Goal: Use online tool/utility: Use online tool/utility

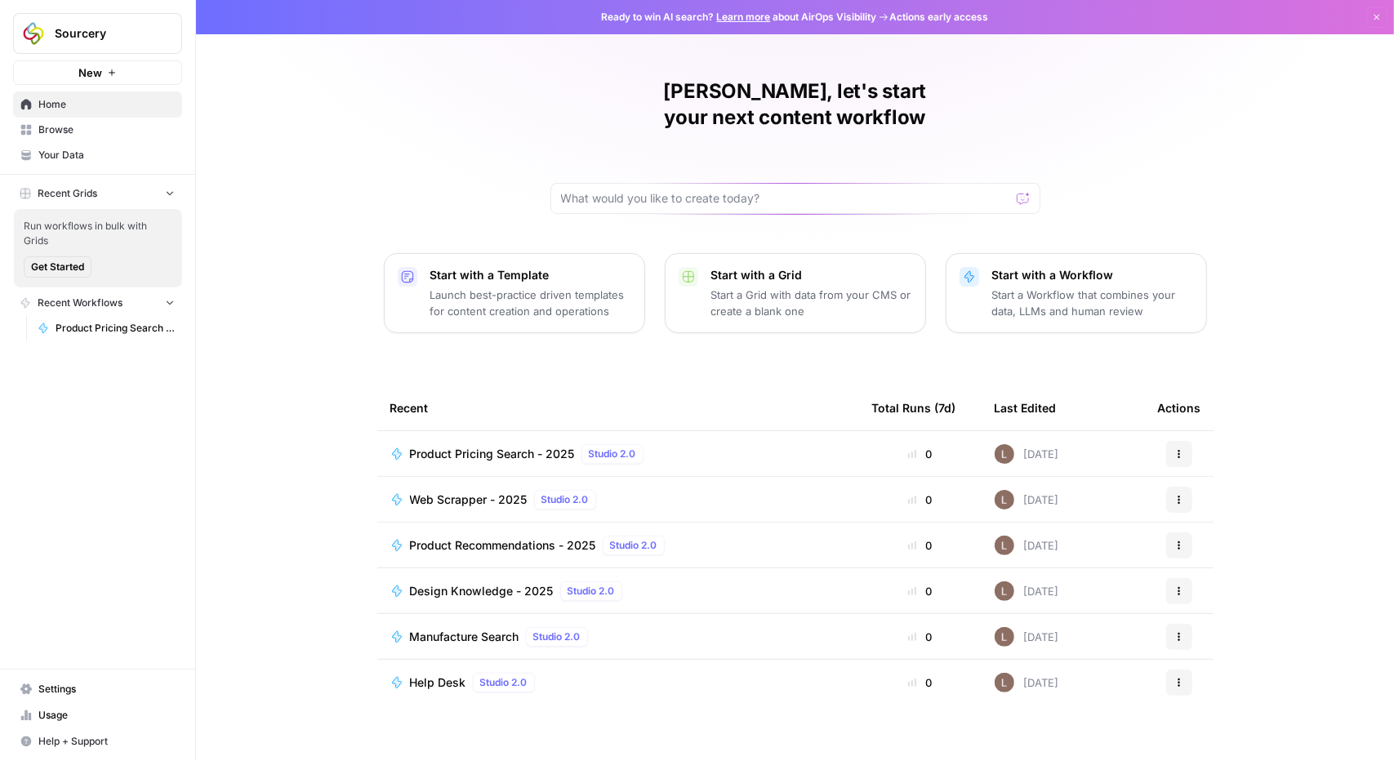
click at [70, 119] on link "Browse" at bounding box center [97, 130] width 169 height 26
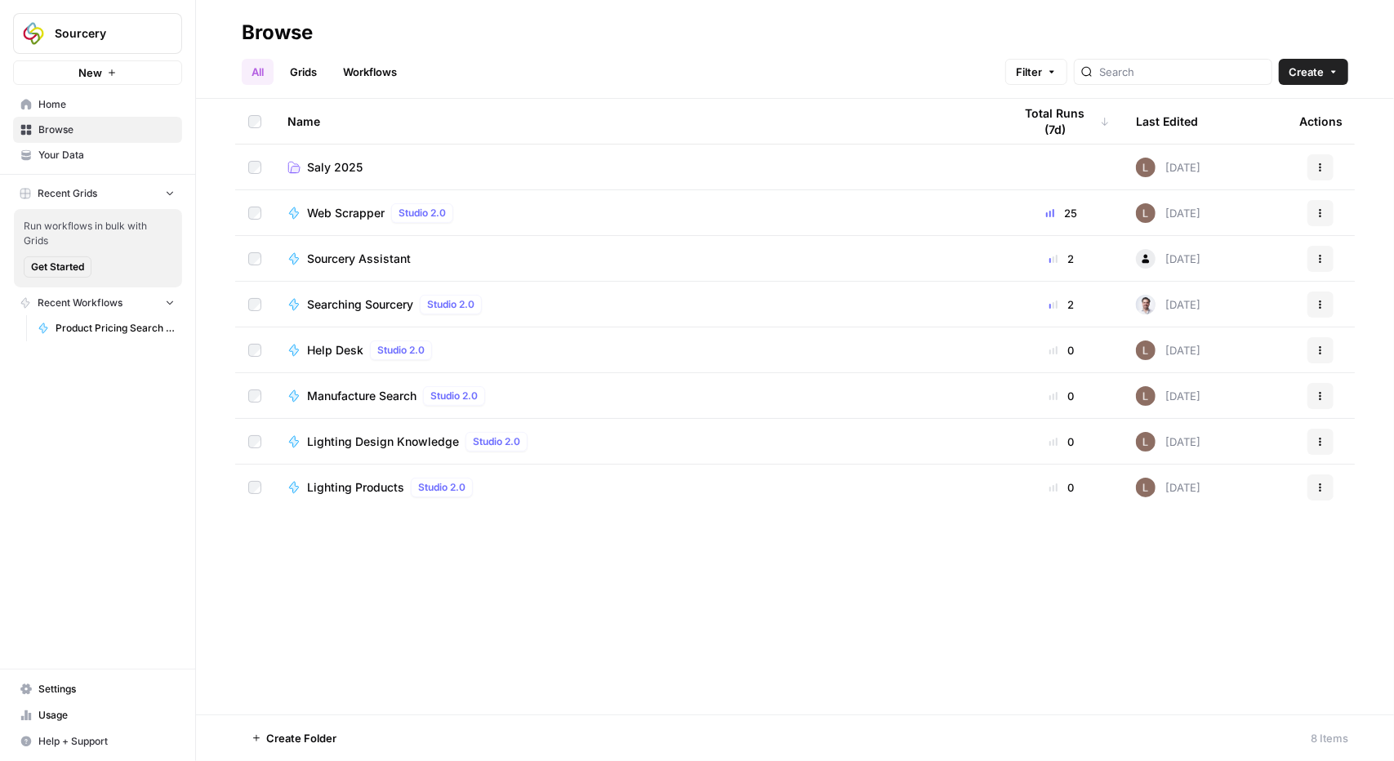
click at [318, 155] on td "Saly 2025" at bounding box center [637, 167] width 726 height 45
click at [319, 166] on span "Saly 2025" at bounding box center [335, 167] width 56 height 16
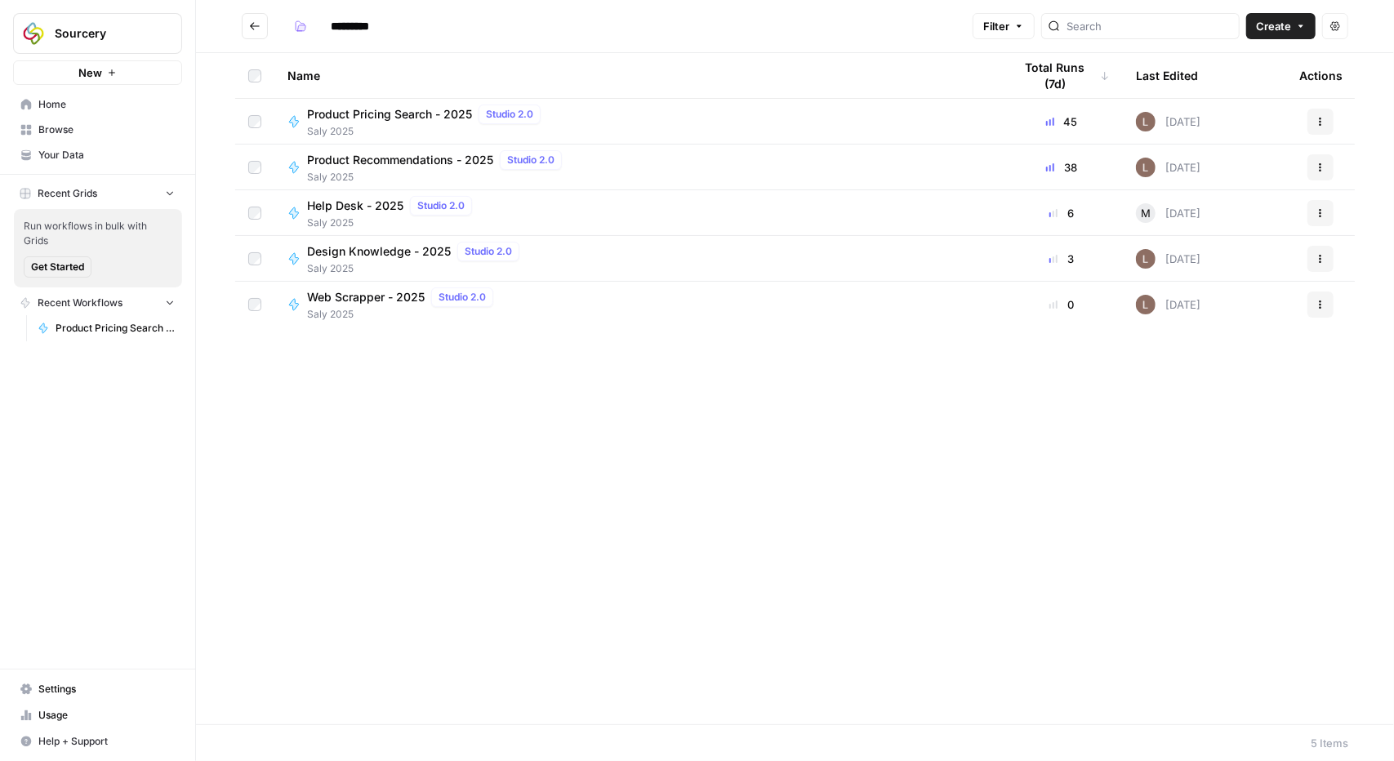
click at [367, 164] on span "Product Recommendations - 2025" at bounding box center [400, 160] width 186 height 16
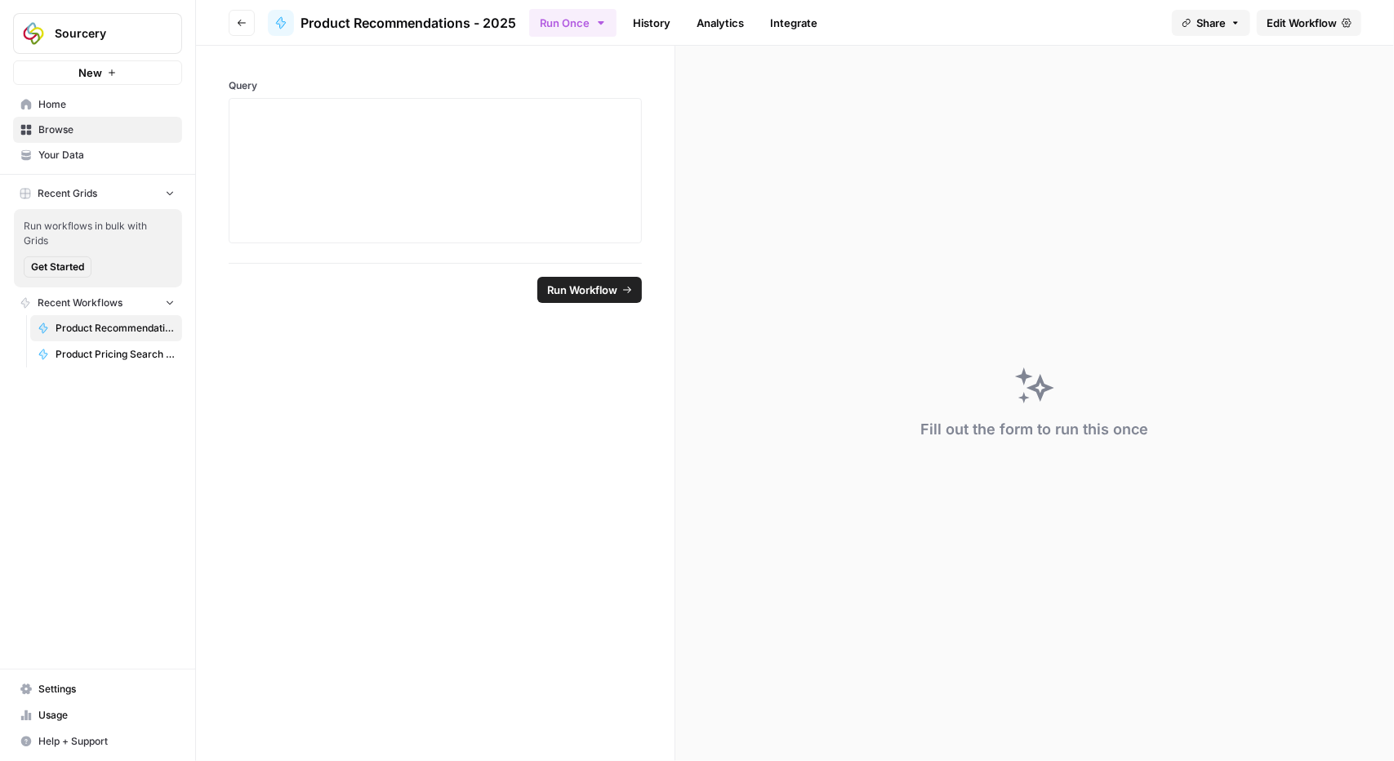
click at [1278, 19] on span "Edit Workflow" at bounding box center [1301, 23] width 70 height 16
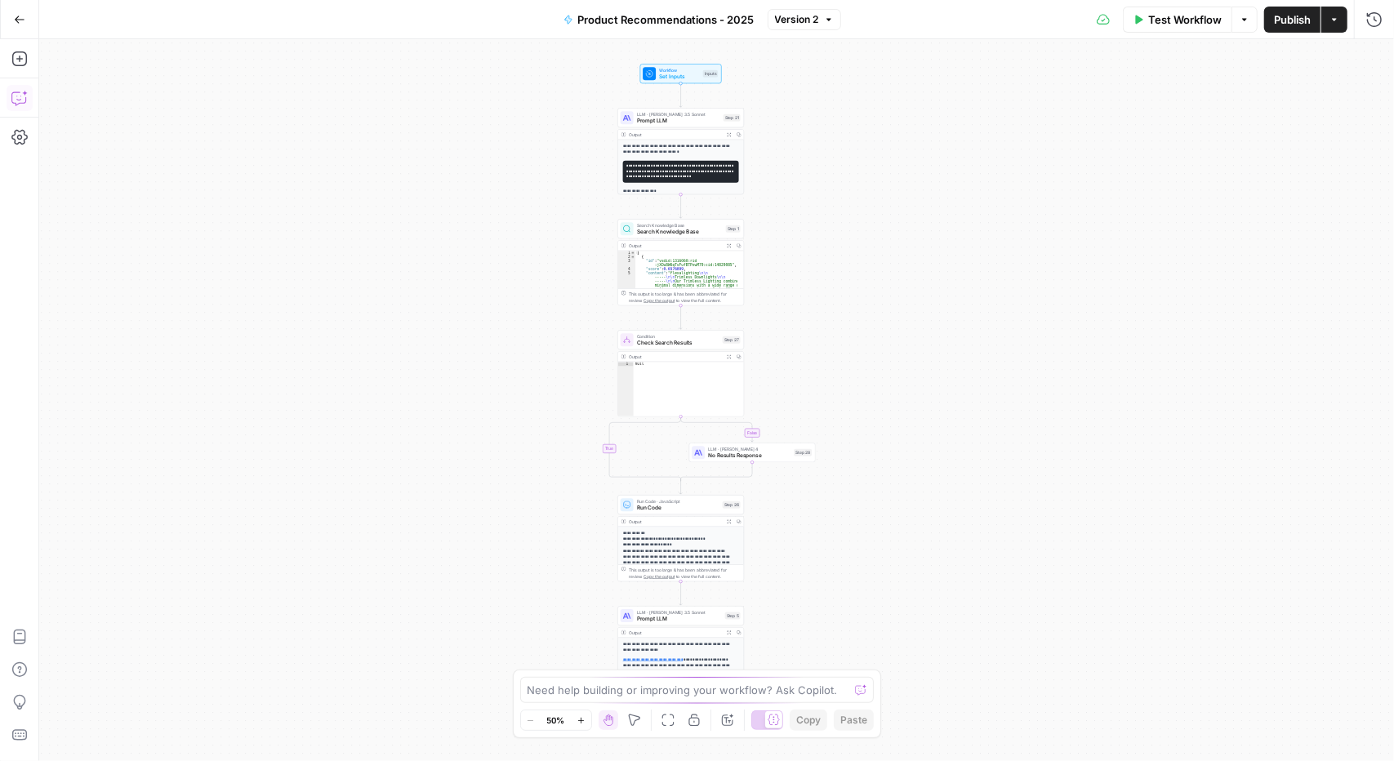
click at [14, 97] on icon "button" at bounding box center [19, 98] width 16 height 16
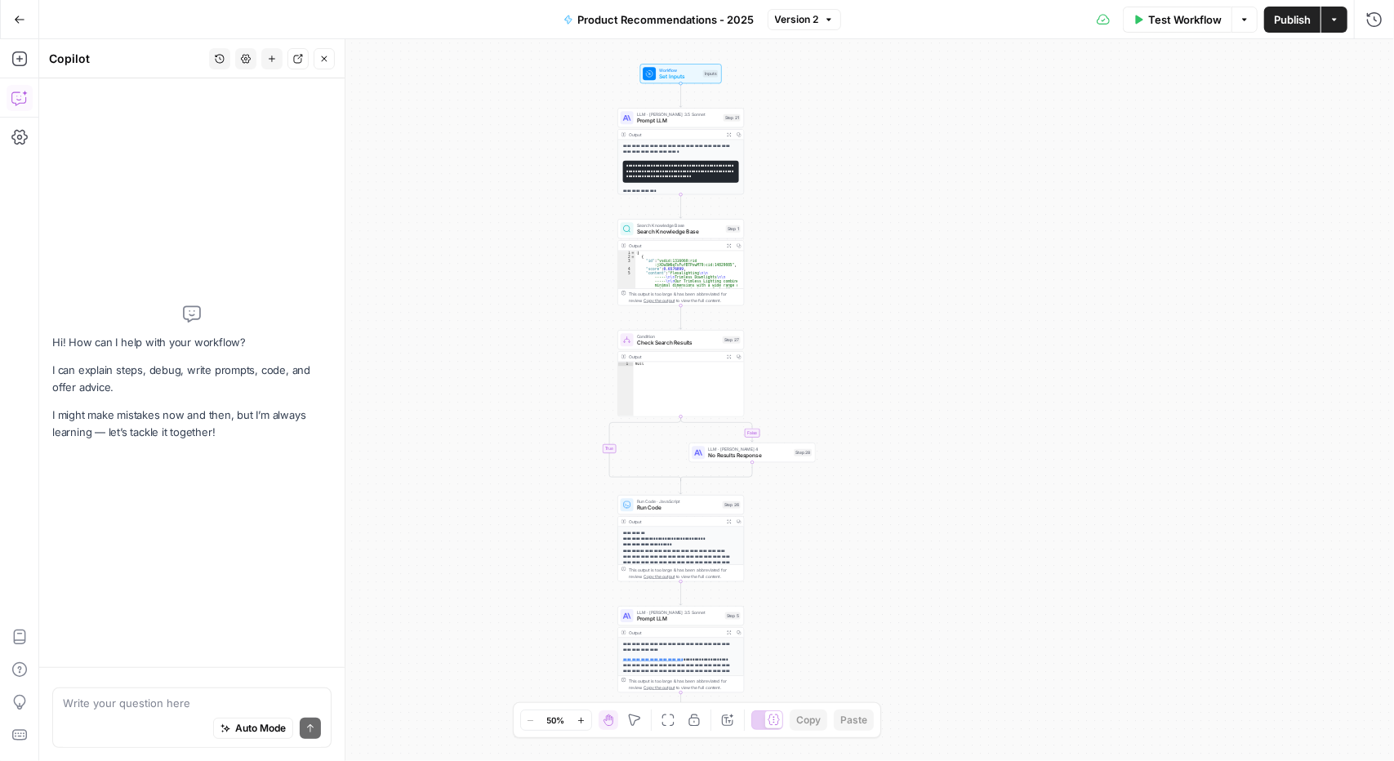
drag, startPoint x: 199, startPoint y: 695, endPoint x: 198, endPoint y: 687, distance: 8.2
click at [198, 695] on textarea at bounding box center [192, 703] width 258 height 16
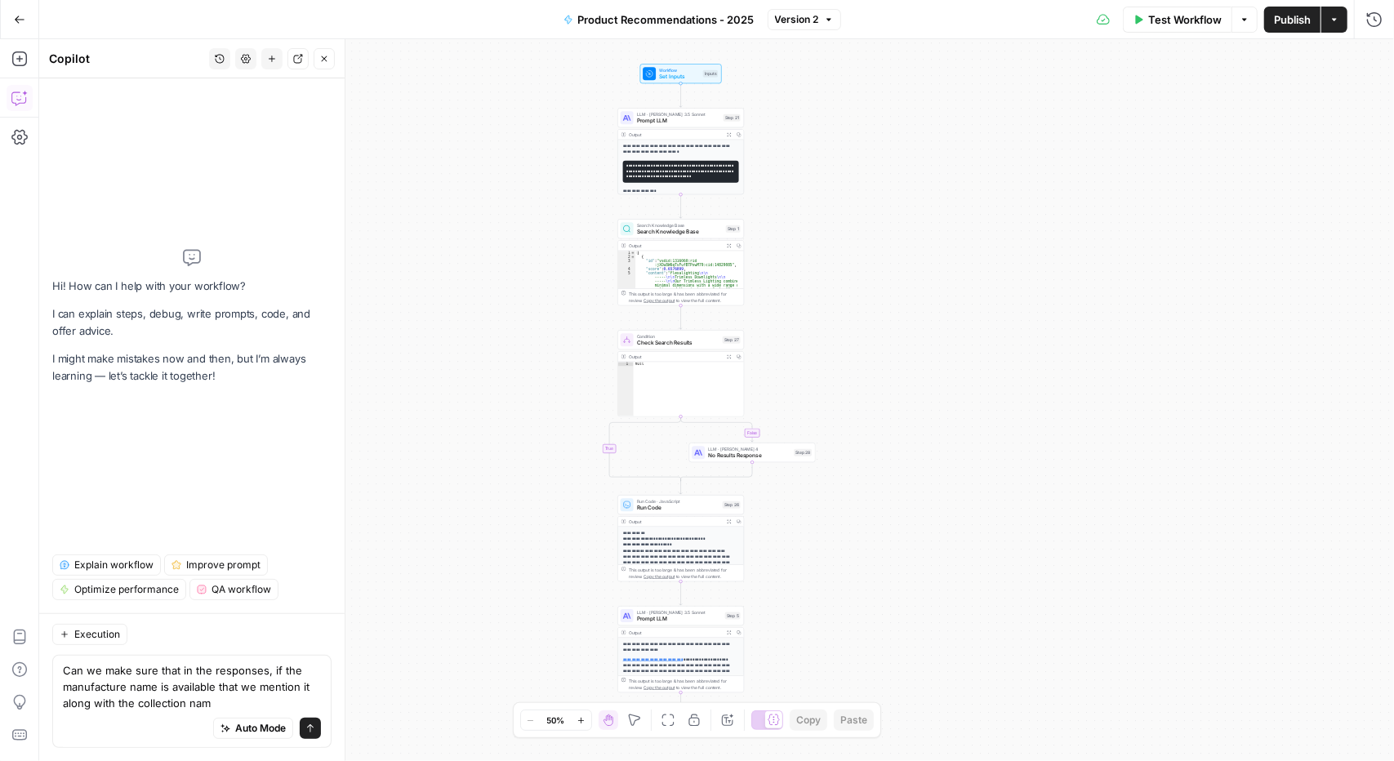
type textarea "Can we make sure that in the responses, if the manufacture name is available th…"
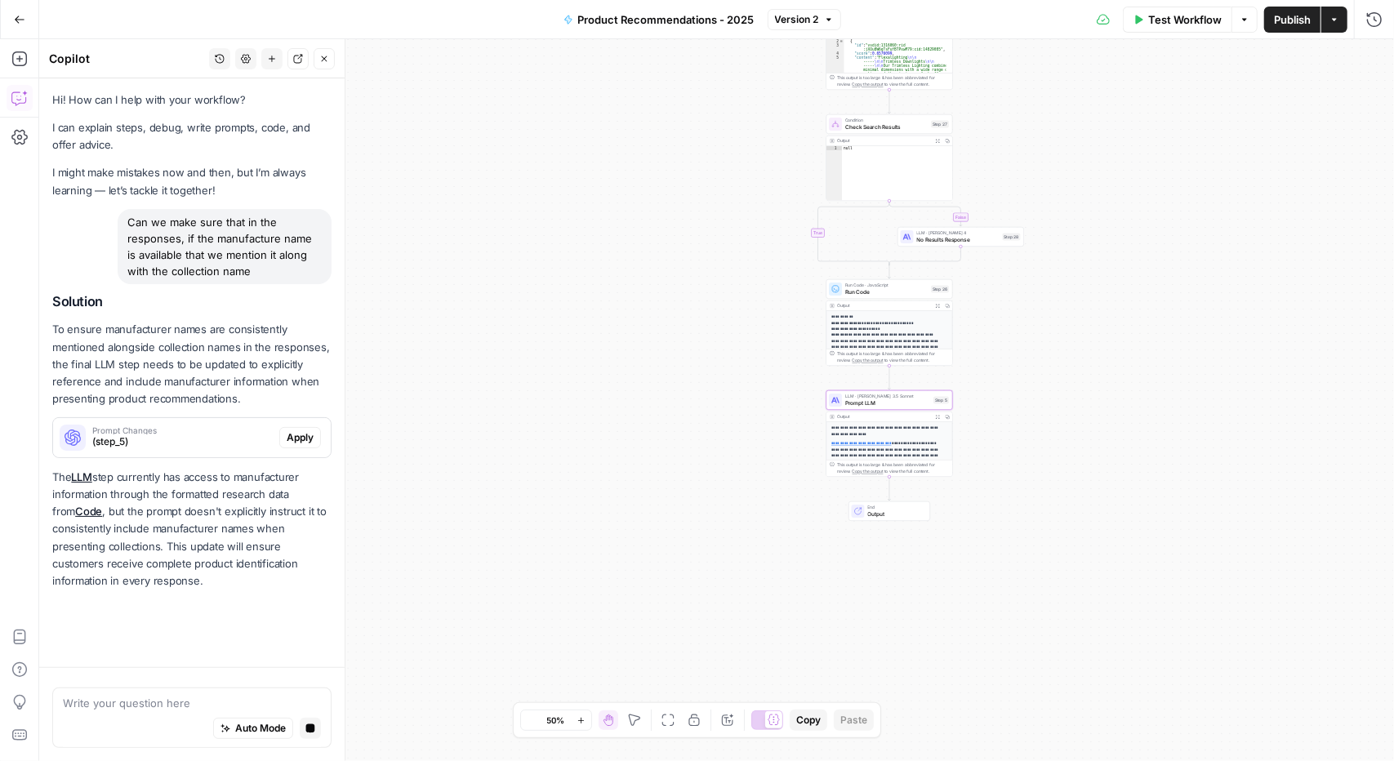
click at [313, 440] on span "Apply" at bounding box center [300, 437] width 27 height 15
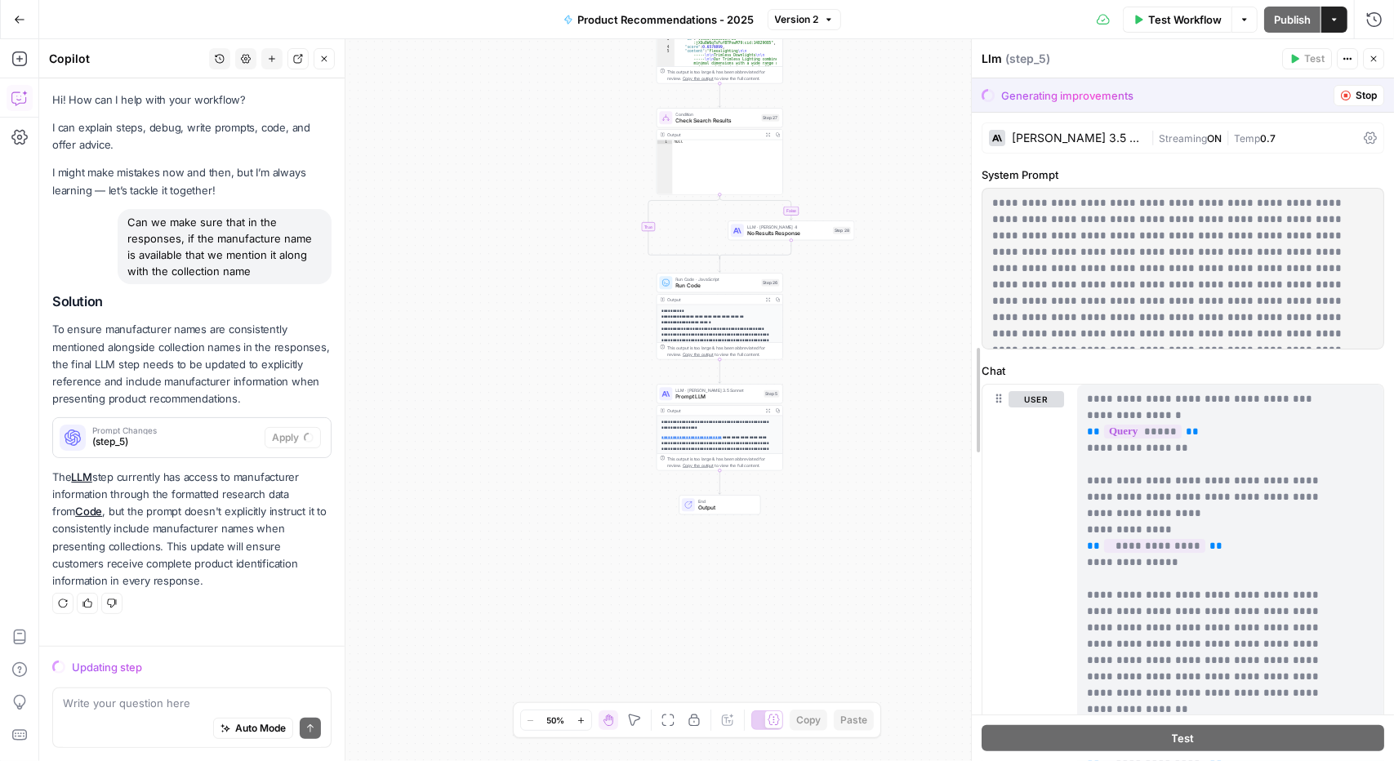
drag, startPoint x: 1064, startPoint y: 338, endPoint x: 967, endPoint y: 350, distance: 97.1
click at [967, 350] on div at bounding box center [971, 400] width 16 height 722
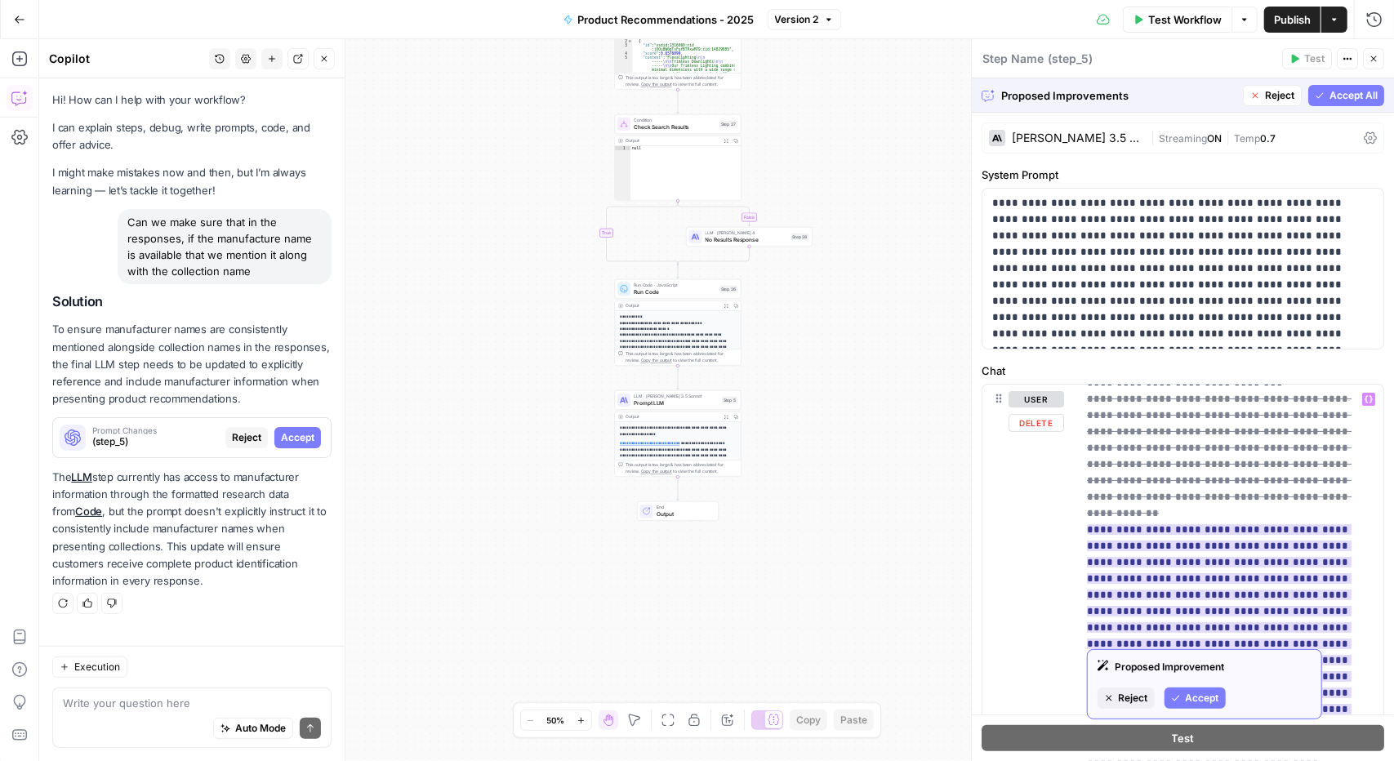
scroll to position [571, 0]
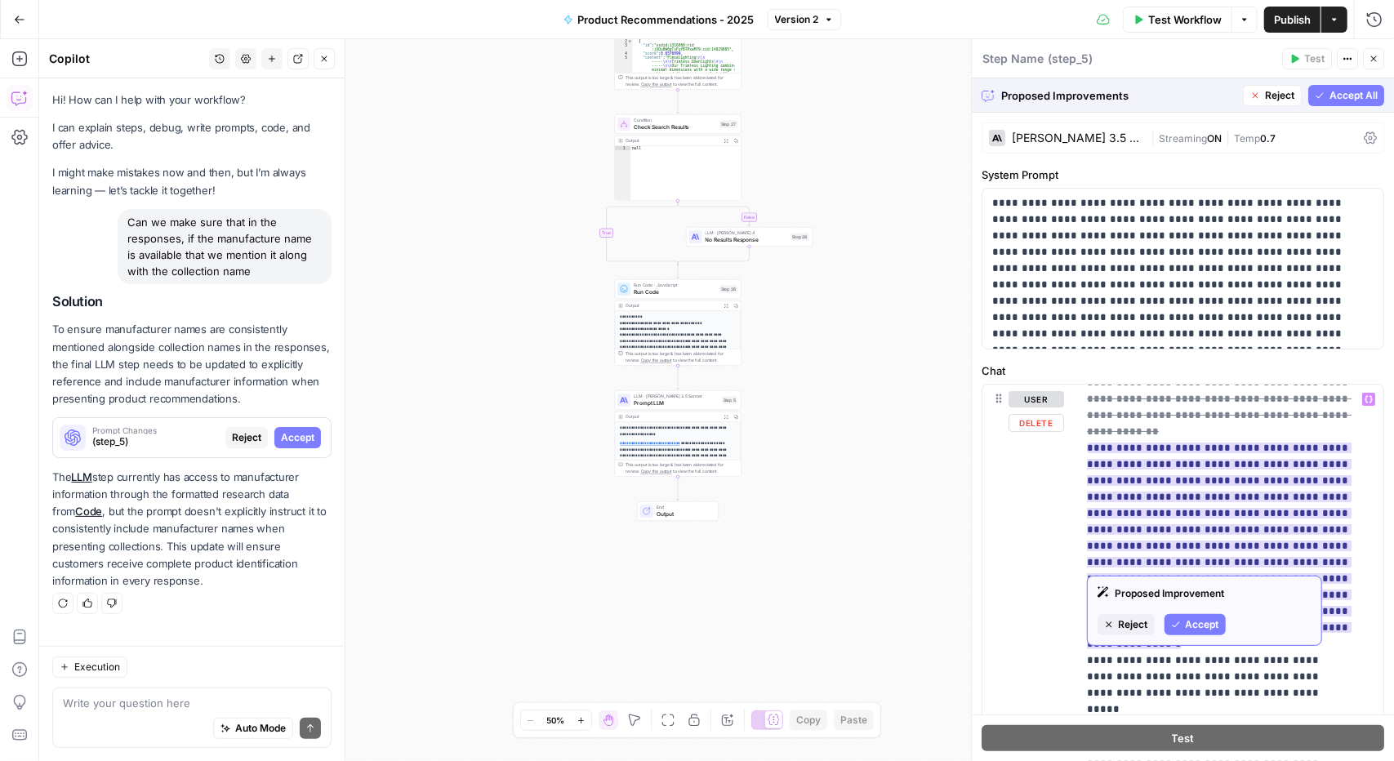
click at [1207, 631] on span "Accept" at bounding box center [1201, 624] width 33 height 15
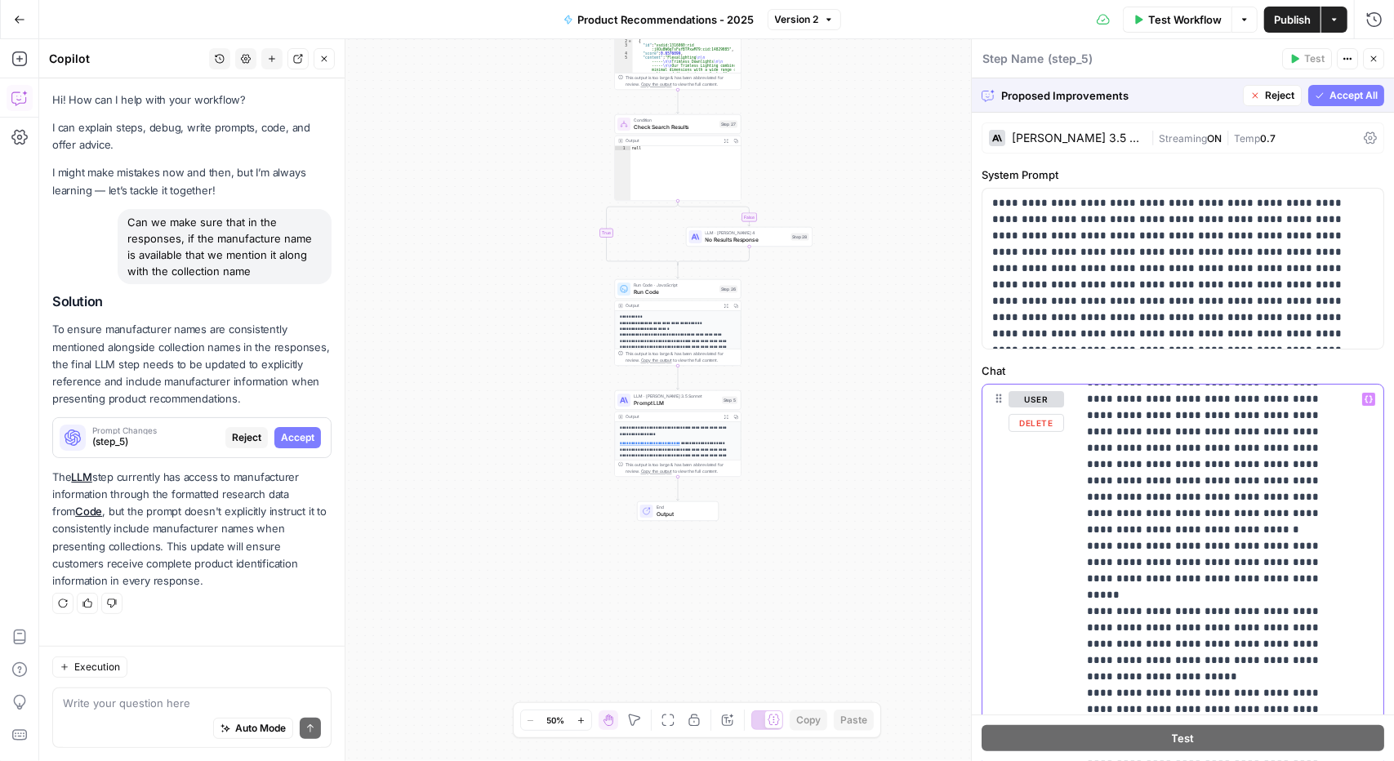
scroll to position [408, 0]
click at [1323, 87] on button "Accept All" at bounding box center [1346, 95] width 76 height 21
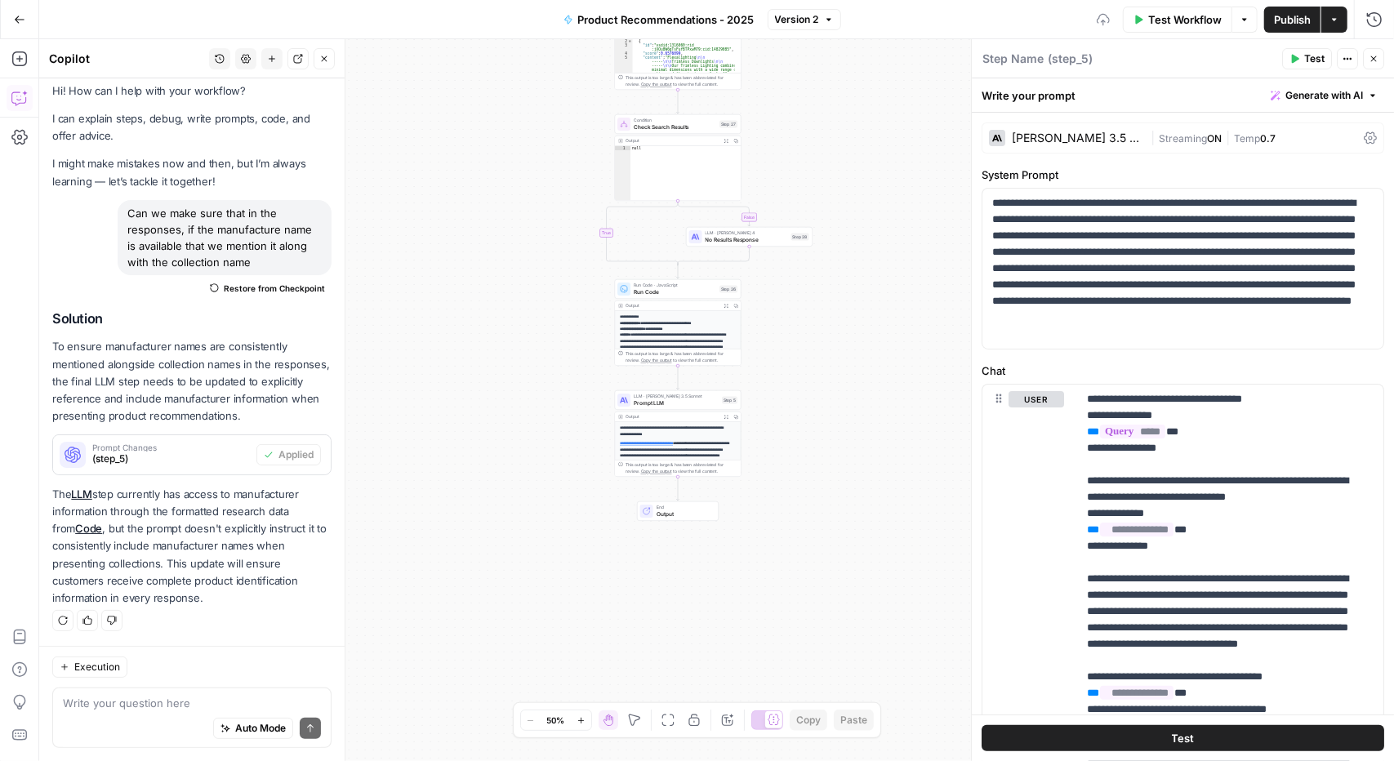
click at [1179, 16] on span "Test Workflow" at bounding box center [1184, 19] width 73 height 16
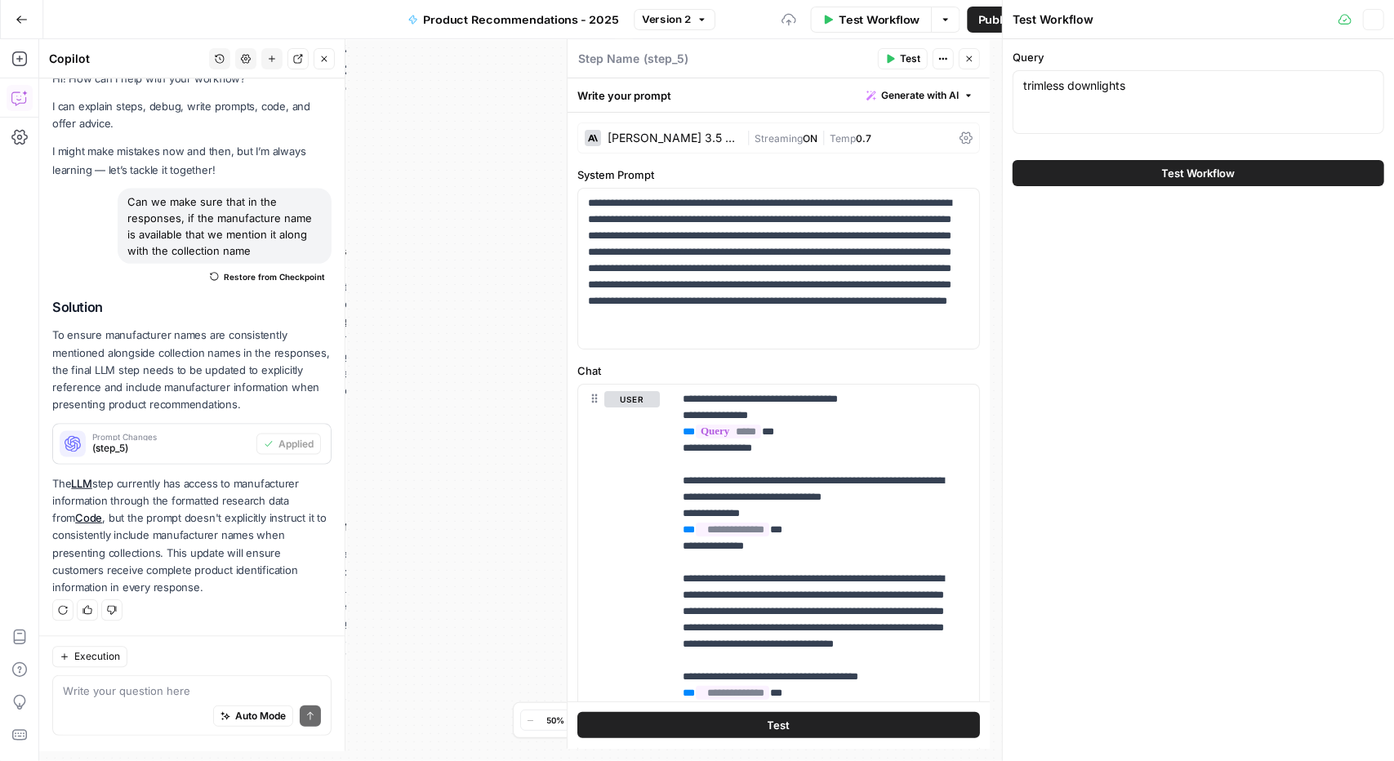
scroll to position [24, 0]
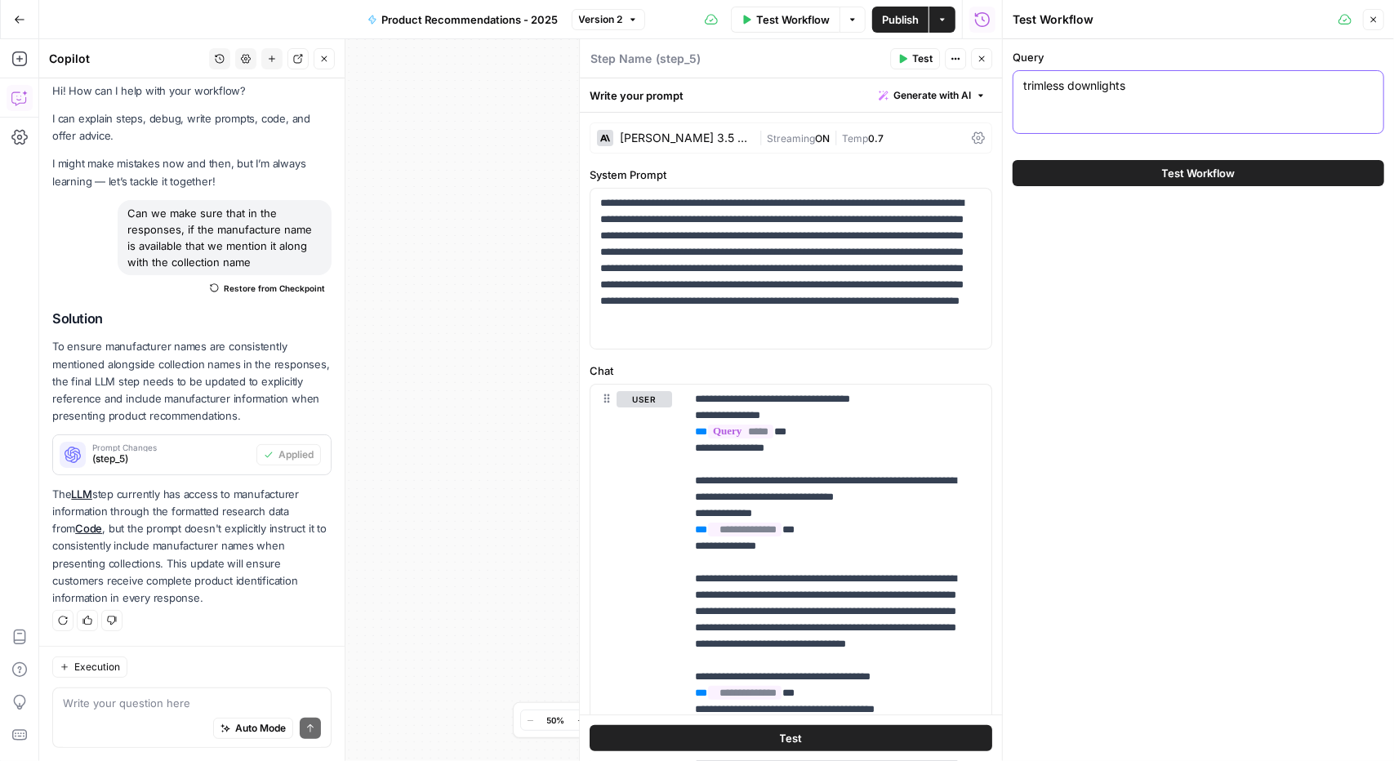
click at [1136, 82] on textarea "trimless downlights" at bounding box center [1198, 86] width 350 height 16
type textarea "I am looking for a wall [PERSON_NAME] for a an exterior facade"
click at [1246, 165] on button "Test Workflow" at bounding box center [1197, 173] width 371 height 26
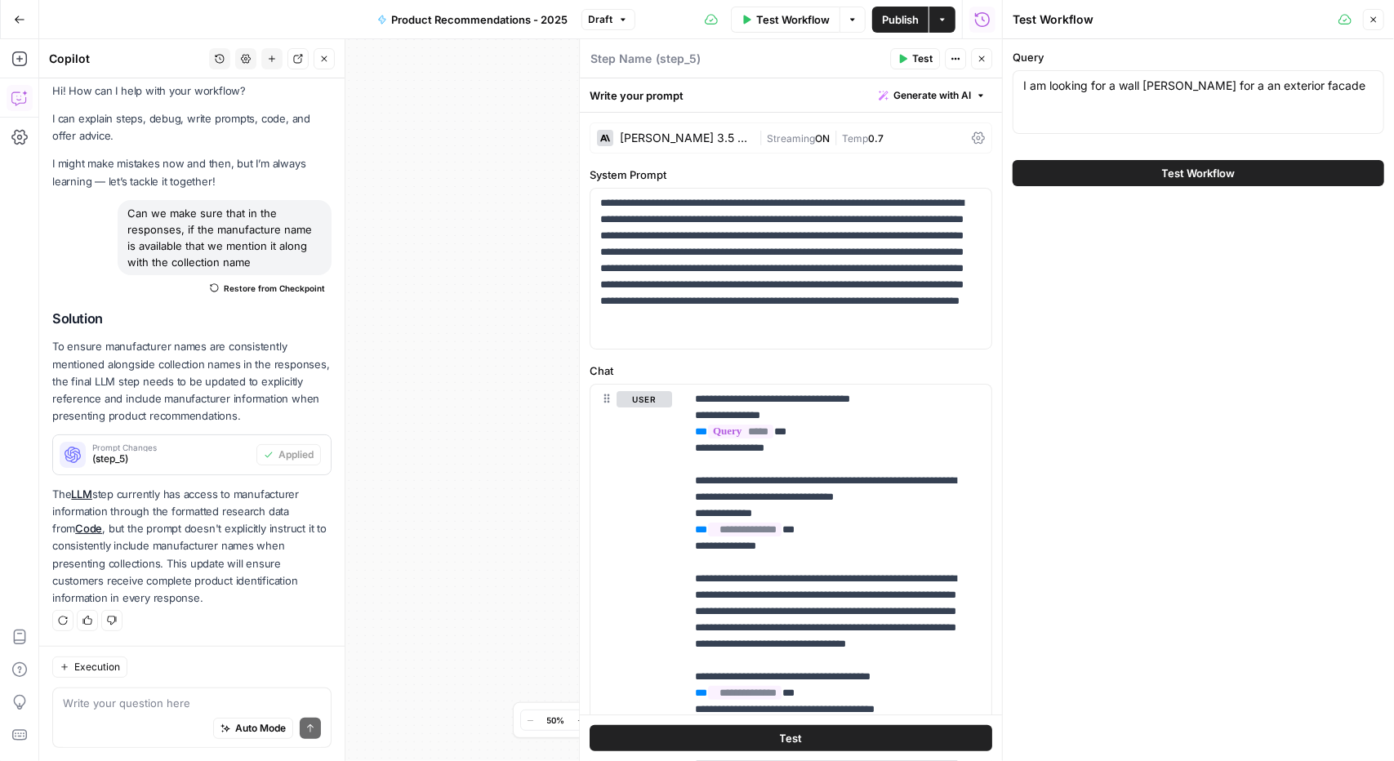
click at [1192, 176] on span "Test Workflow" at bounding box center [1198, 173] width 73 height 16
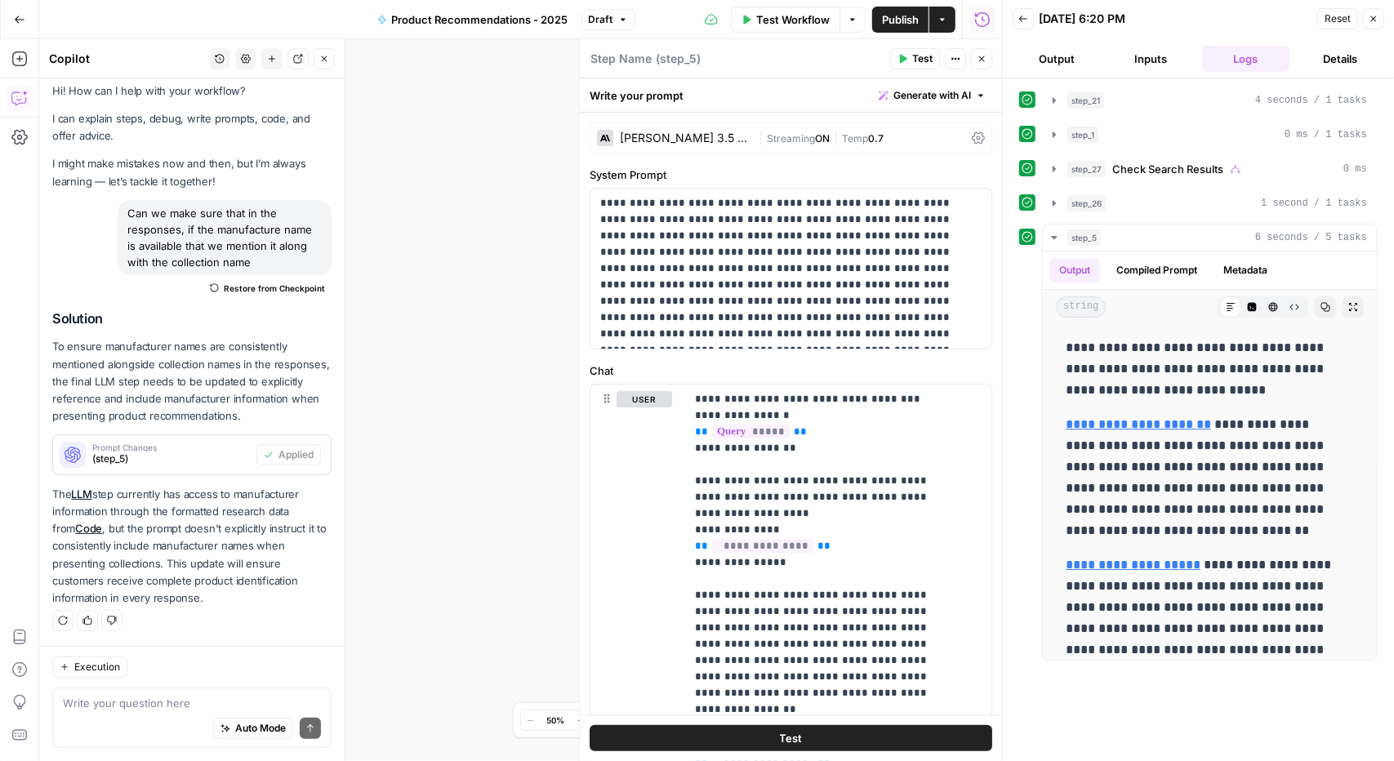
click at [905, 14] on span "Publish" at bounding box center [900, 19] width 37 height 16
drag, startPoint x: 1275, startPoint y: 641, endPoint x: 1056, endPoint y: 339, distance: 373.0
click at [1056, 339] on div "**********" at bounding box center [1210, 612] width 308 height 562
copy div "**********"
click at [1375, 22] on icon "button" at bounding box center [1373, 19] width 10 height 10
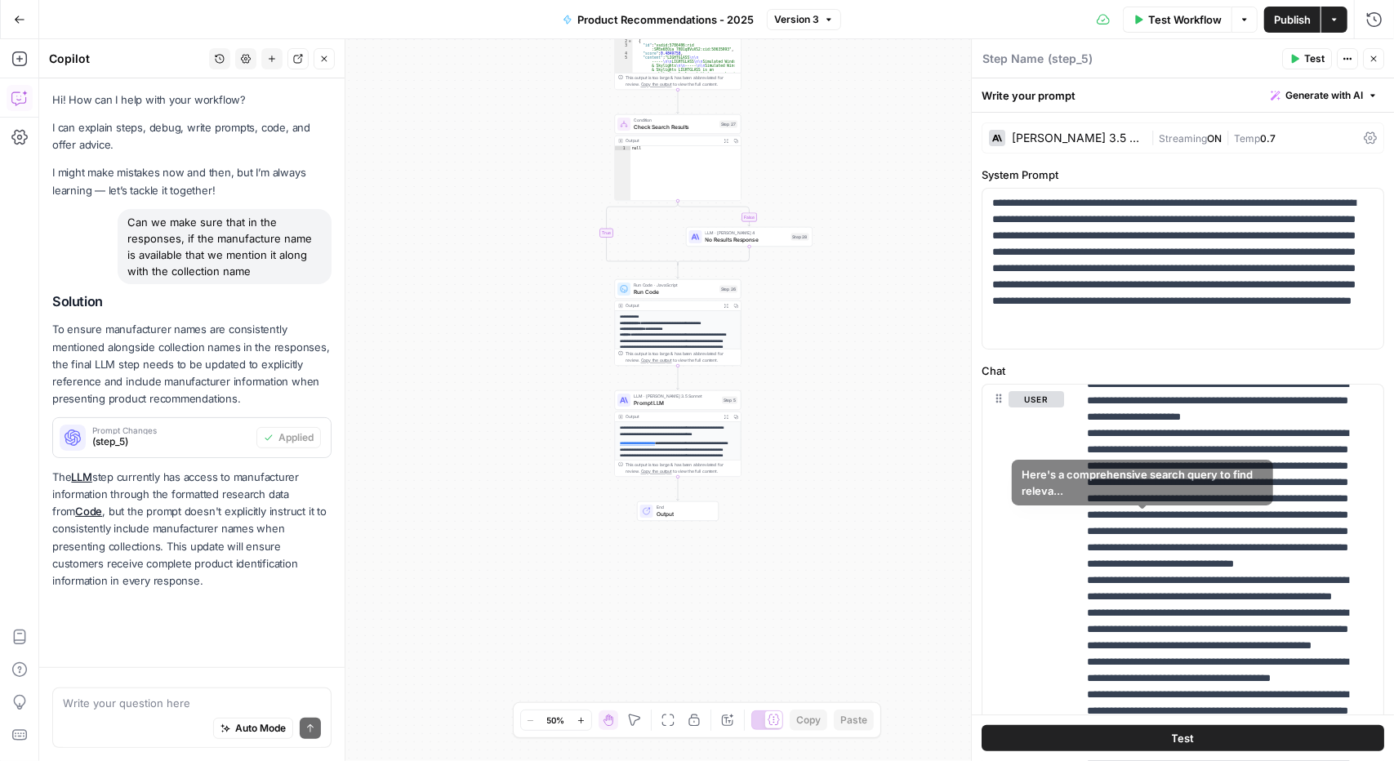
scroll to position [408, 0]
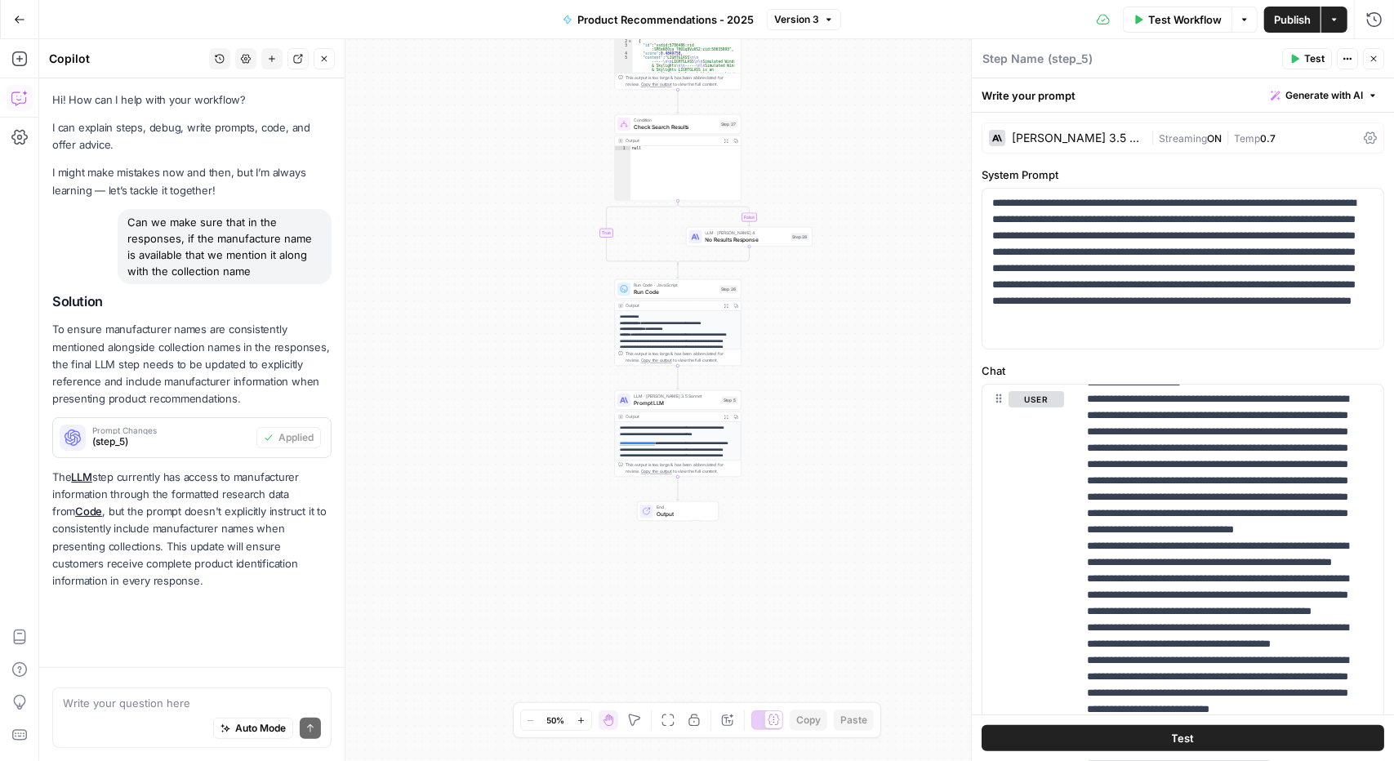
click at [1331, 29] on button "Actions" at bounding box center [1334, 20] width 26 height 26
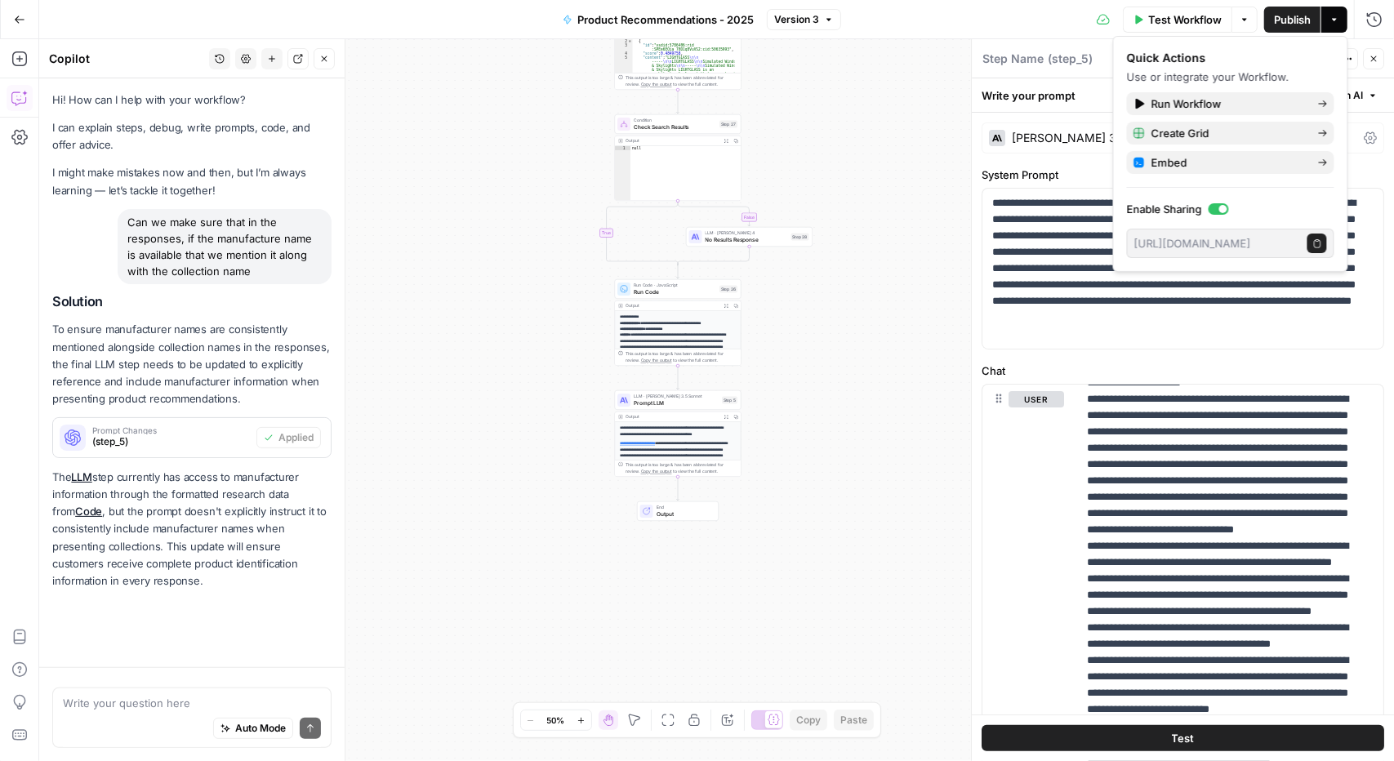
scroll to position [24, 0]
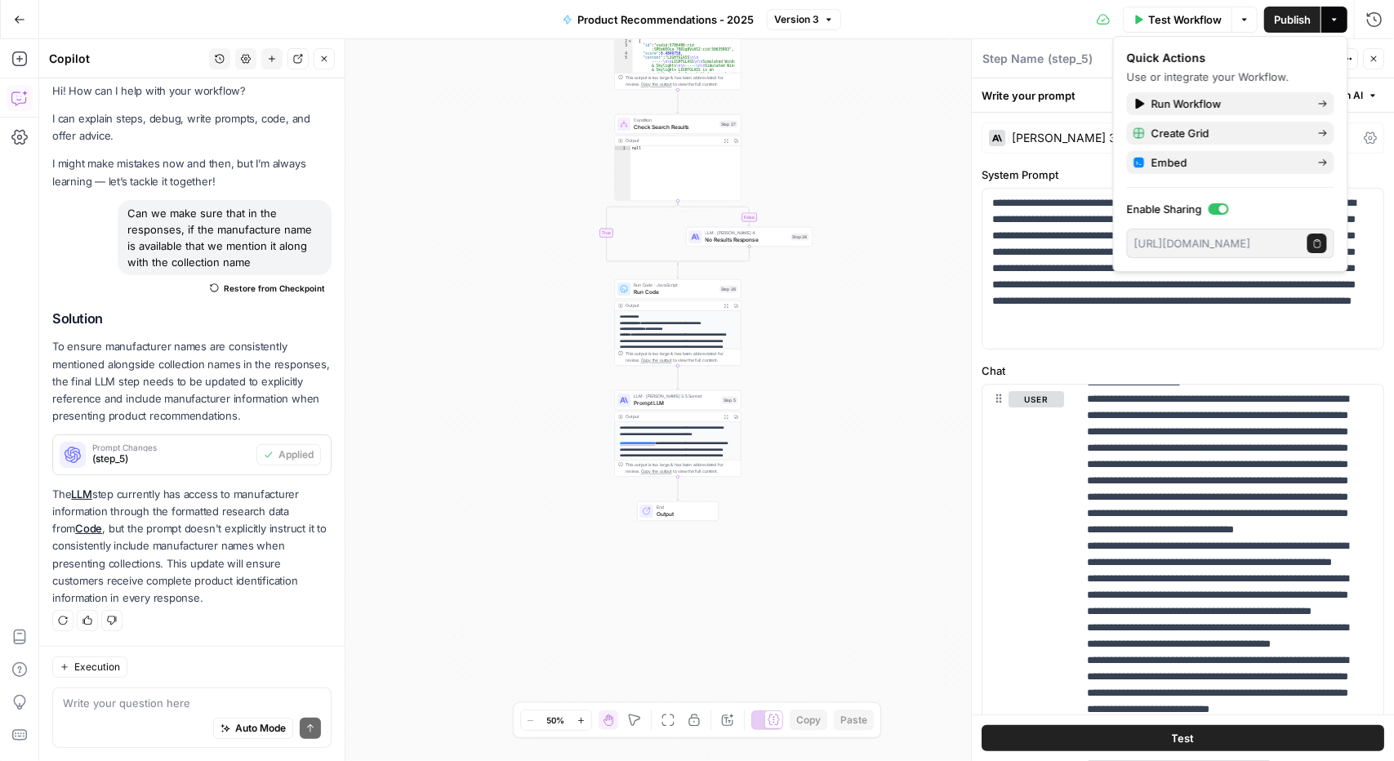
click at [1331, 29] on button "Actions" at bounding box center [1334, 20] width 26 height 26
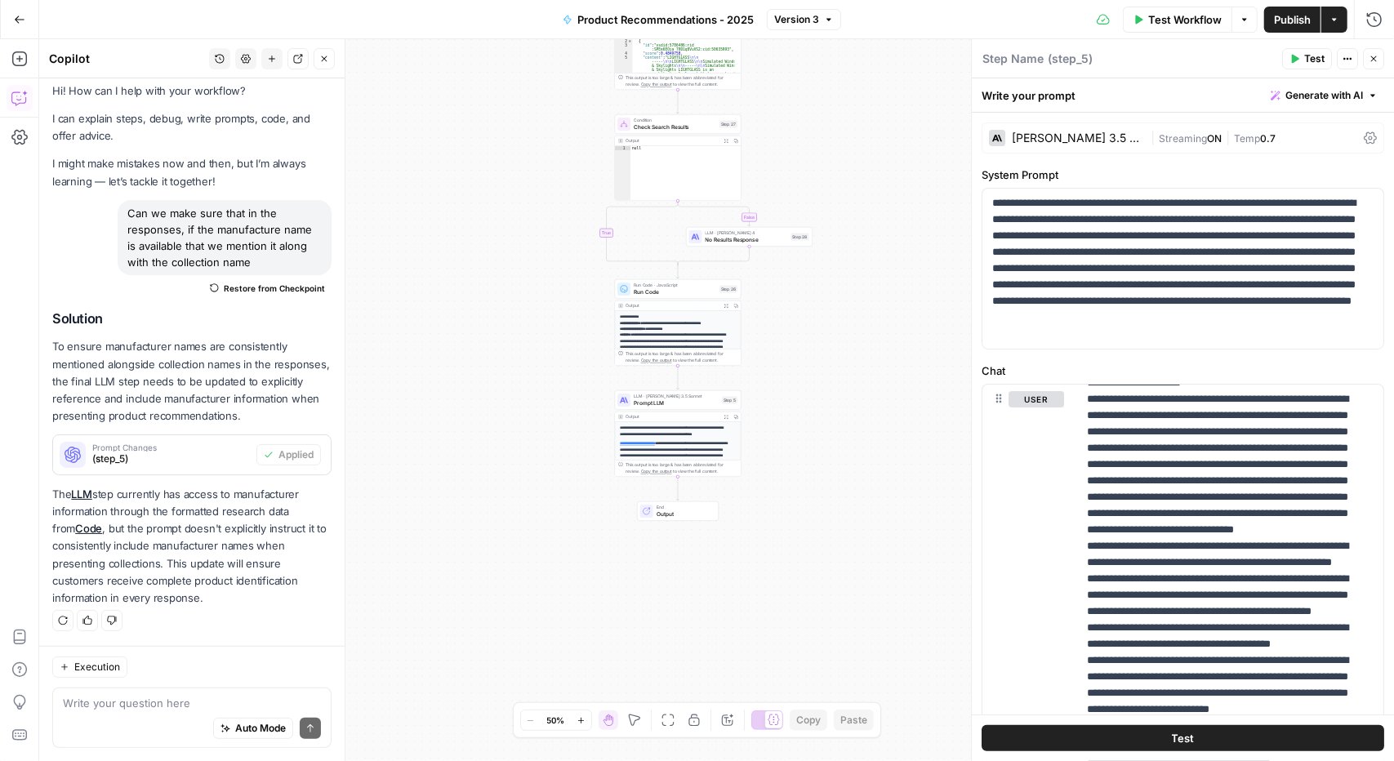
click at [831, 30] on div "Product Recommendations - 2025 Version 3" at bounding box center [697, 20] width 288 height 26
click at [831, 23] on icon "button" at bounding box center [829, 20] width 10 height 10
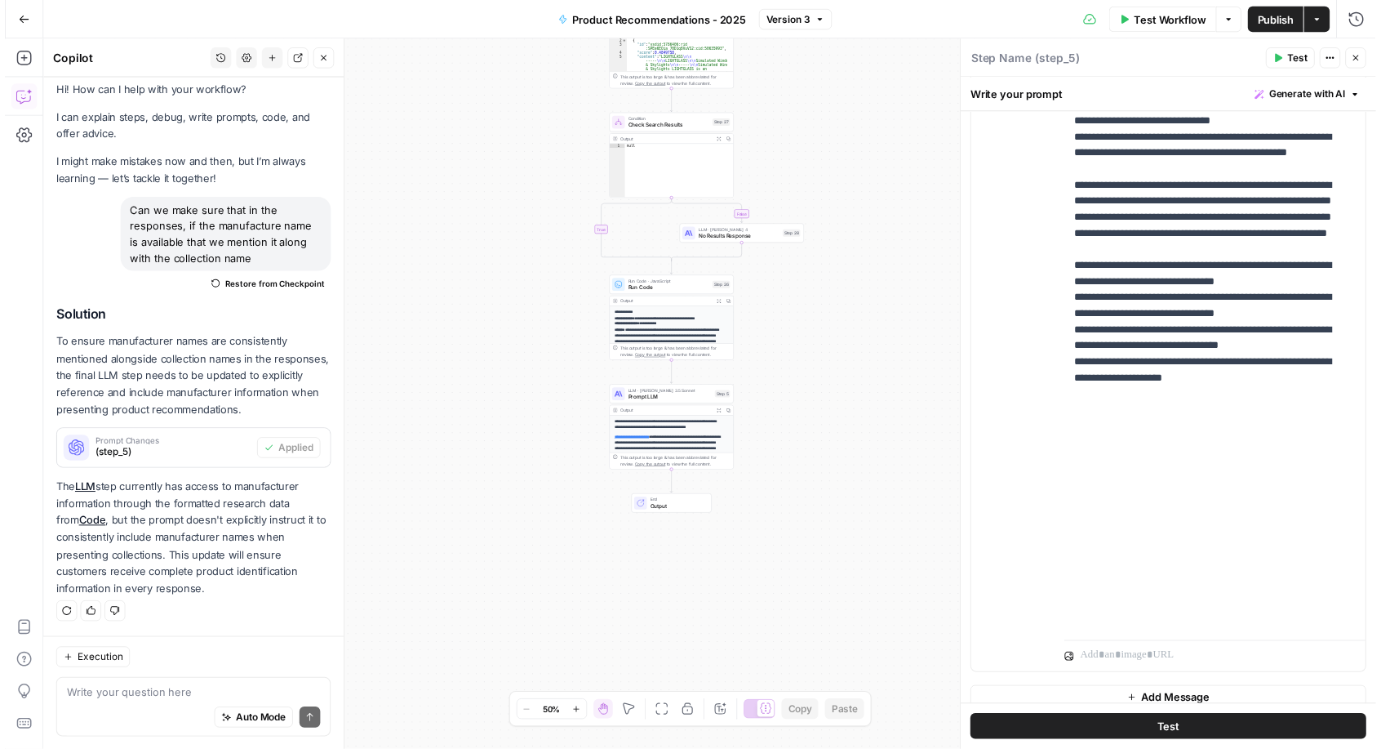
scroll to position [408, 0]
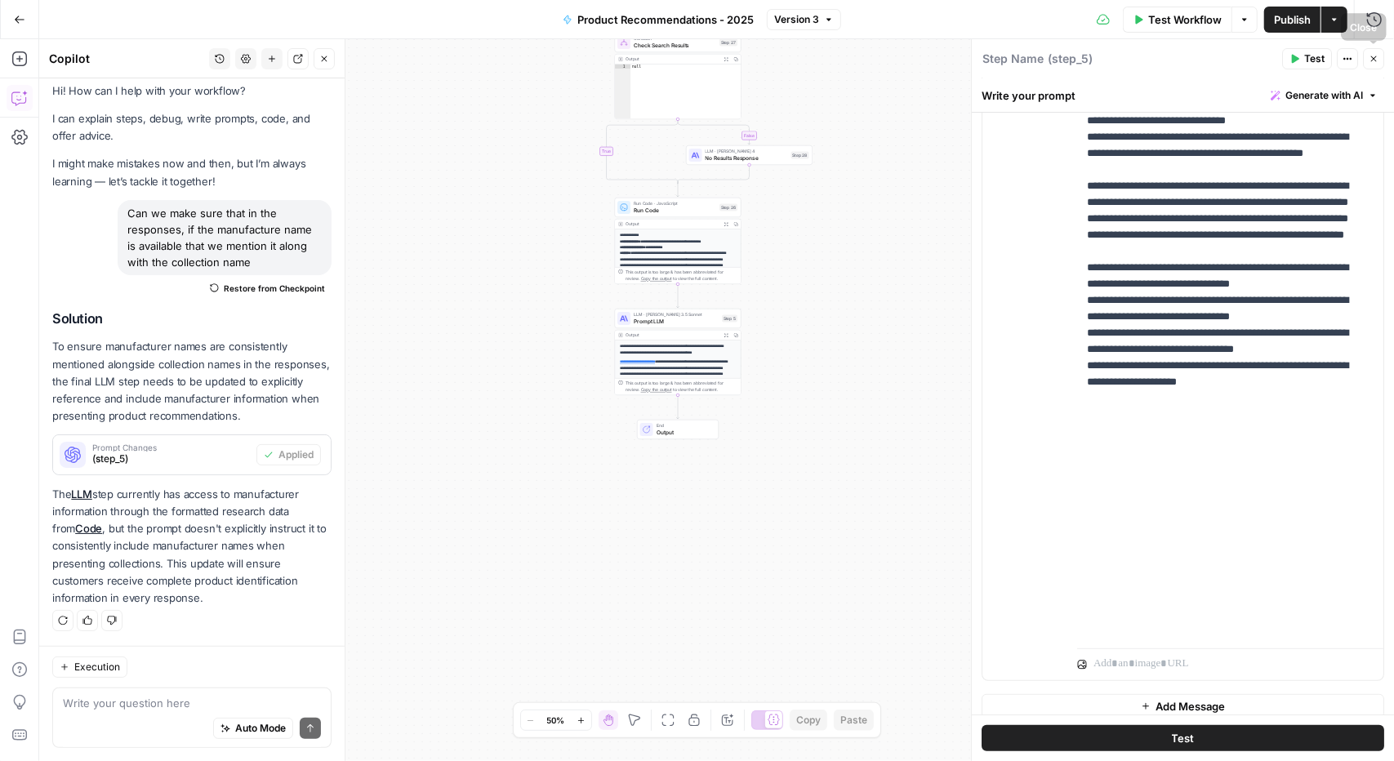
click at [1367, 56] on button "Close" at bounding box center [1373, 58] width 21 height 21
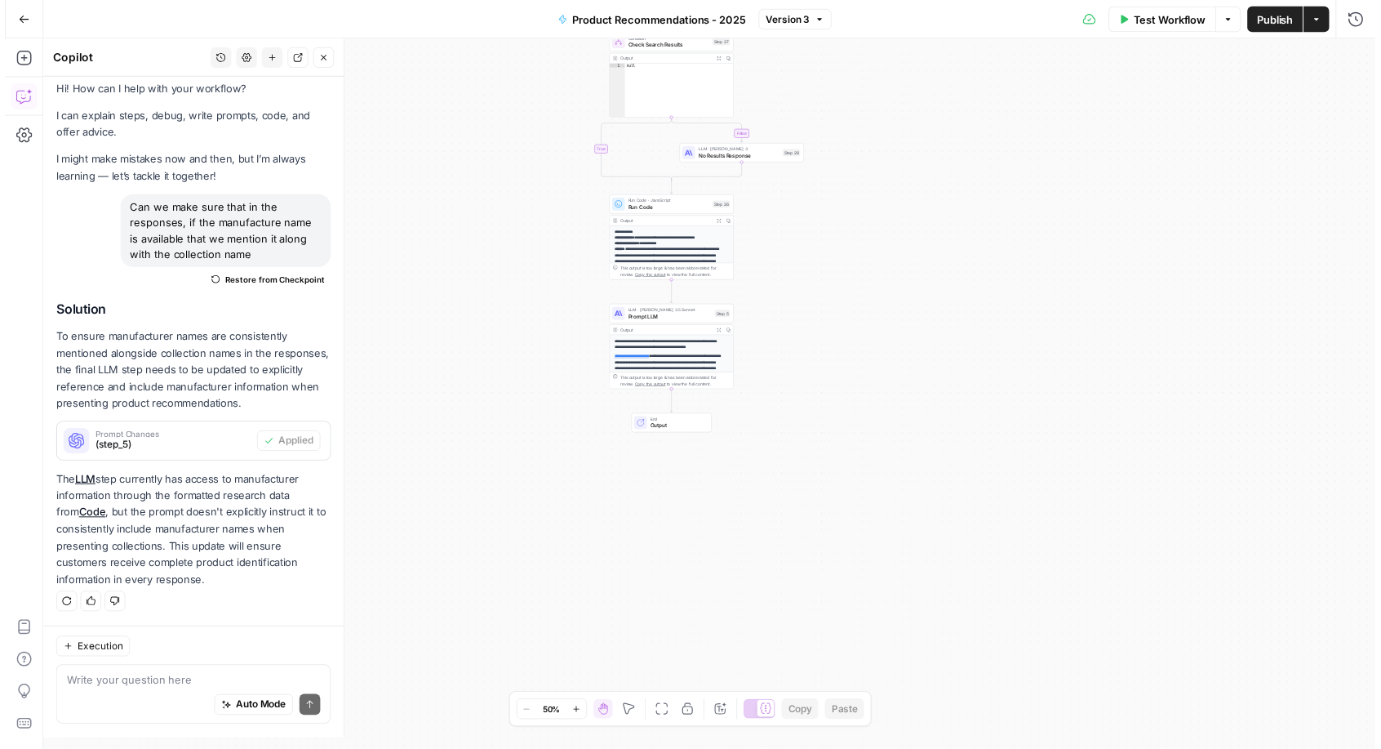
scroll to position [24, 0]
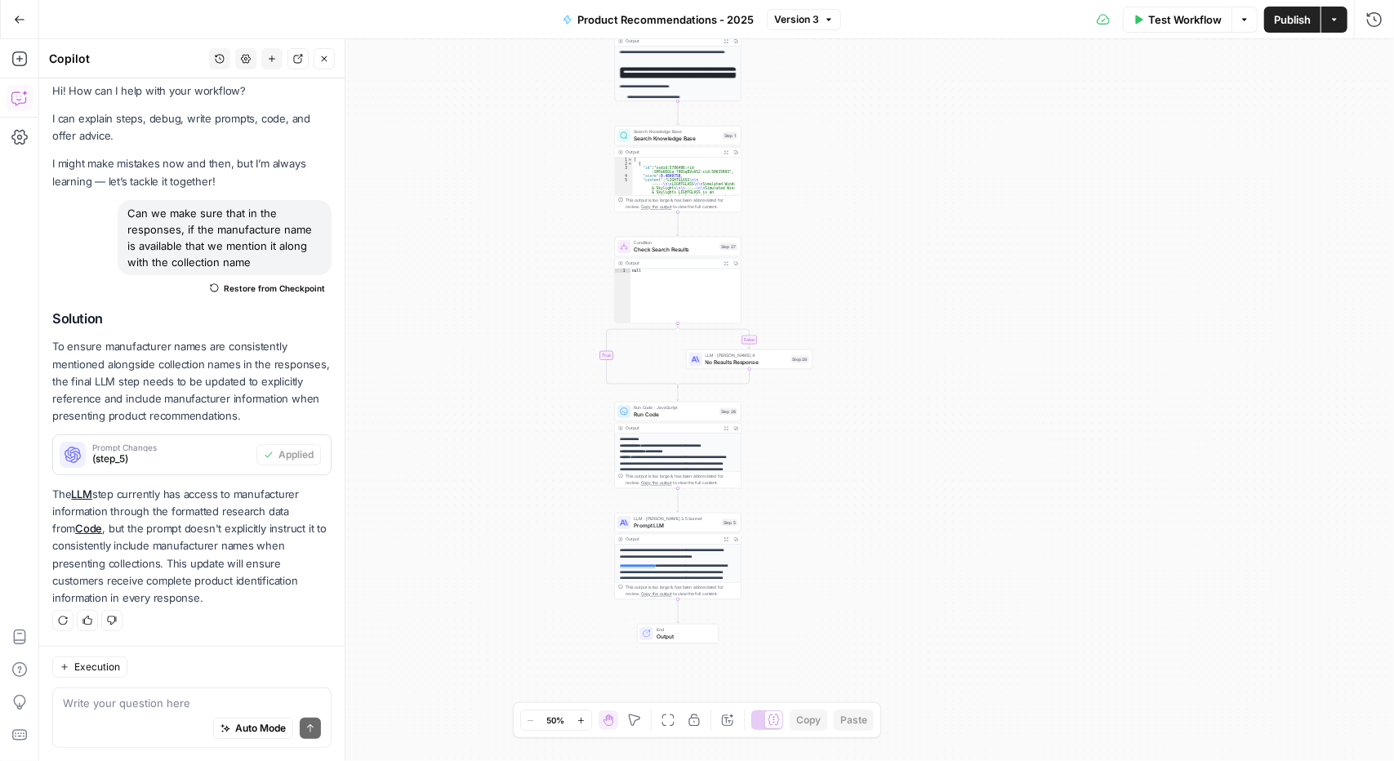
click at [1154, 21] on span "Test Workflow" at bounding box center [1184, 19] width 73 height 16
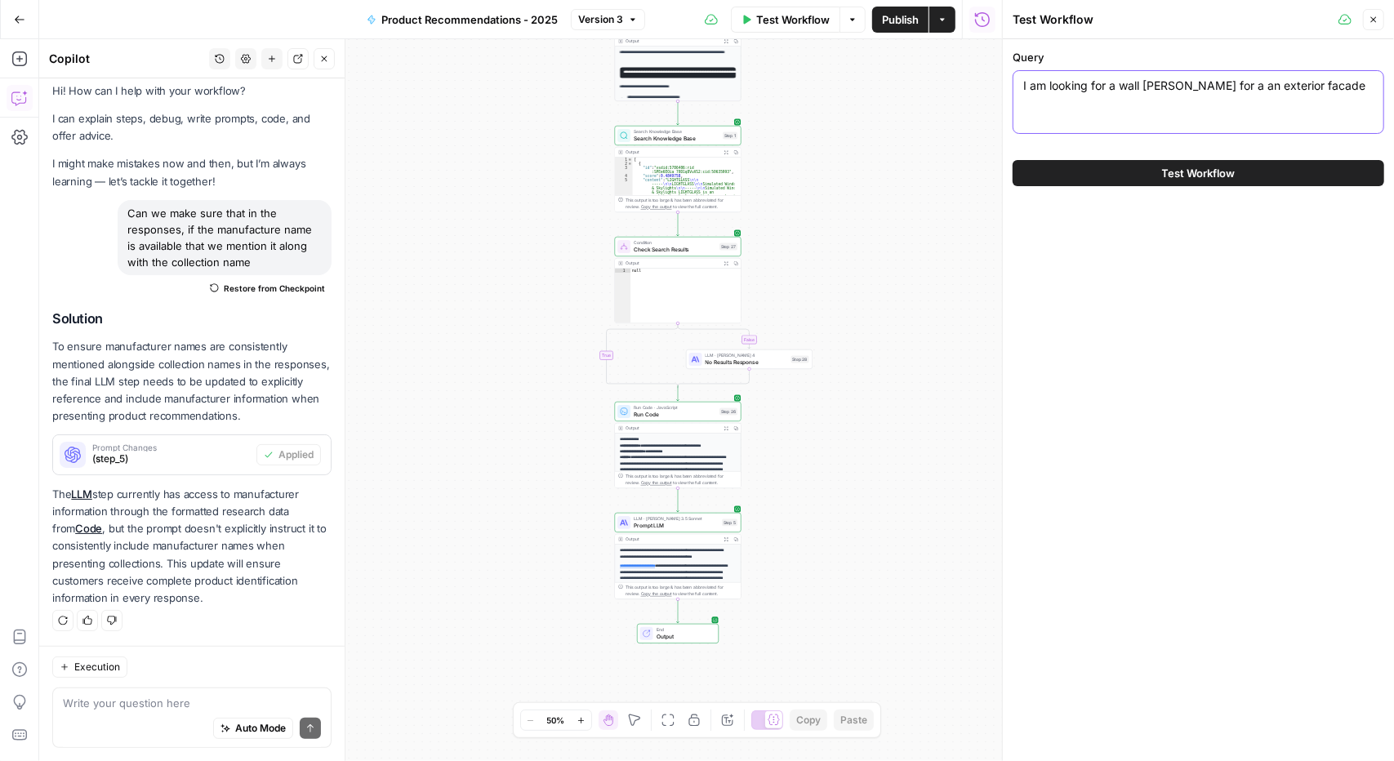
click at [1123, 81] on textarea "I am looking for a wall [PERSON_NAME] for a an exterior facade" at bounding box center [1198, 86] width 350 height 16
type textarea "I need some ambient lighting for my tables at my restaurant. Something good for…"
click at [1261, 178] on button "Test Workflow" at bounding box center [1197, 173] width 371 height 26
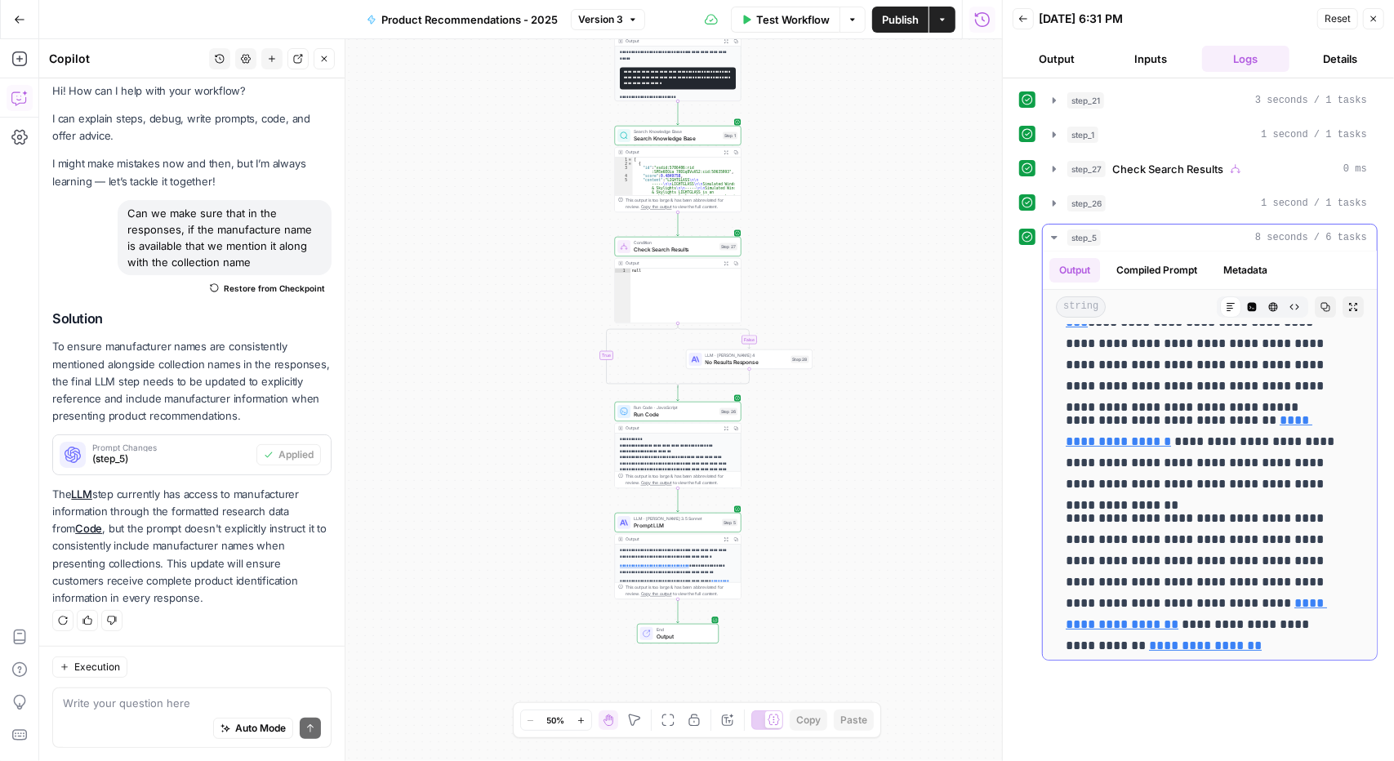
scroll to position [230, 0]
